Goal: Check status: Check status

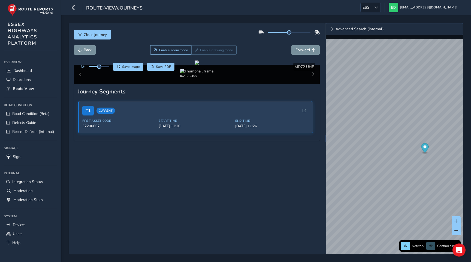
scroll to position [39, 0]
click at [93, 31] on button "Close journey" at bounding box center [92, 35] width 37 height 10
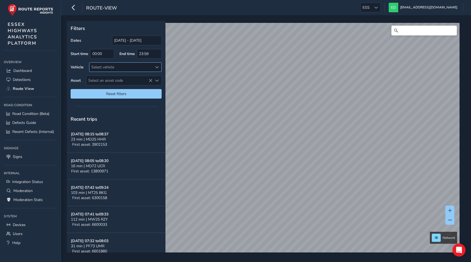
click at [140, 64] on div "Select vehicle" at bounding box center [120, 67] width 63 height 9
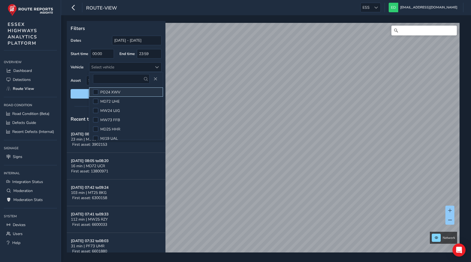
click at [121, 93] on li "PO24 XWV" at bounding box center [126, 91] width 74 height 9
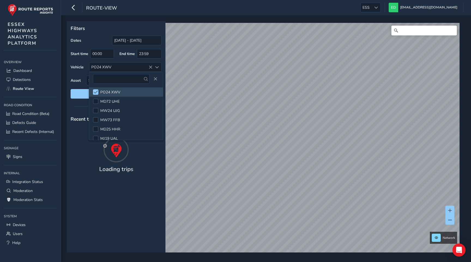
click at [84, 19] on div "Filters Dates 14/09/2025 - 14/10/2025 Start time 00:00 End time 23:59 Vehicle P…" at bounding box center [266, 138] width 410 height 247
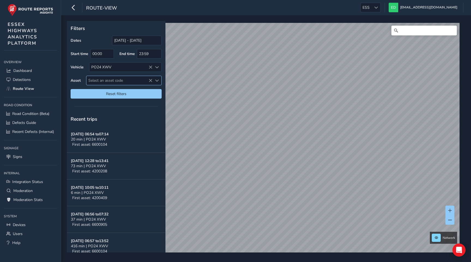
click at [130, 82] on span "Select an asset code" at bounding box center [119, 80] width 66 height 9
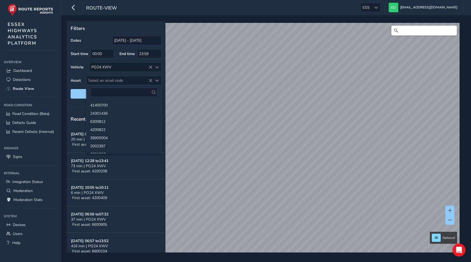
click at [98, 32] on p "Filters" at bounding box center [116, 28] width 91 height 7
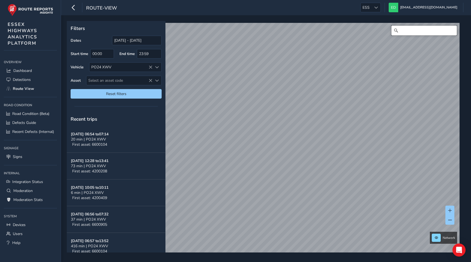
click at [409, 30] on input "Search" at bounding box center [423, 31] width 65 height 10
click at [149, 66] on icon at bounding box center [150, 67] width 4 height 4
